Goal: Go to known website: Access a specific website the user already knows

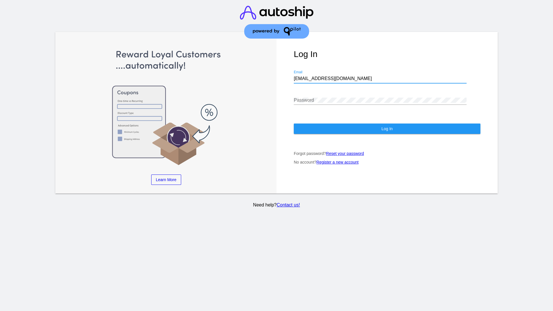
type input "[EMAIL_ADDRESS][DOMAIN_NAME]"
click at [387, 129] on span "Log In" at bounding box center [386, 128] width 11 height 5
